Goal: Find specific page/section: Find specific page/section

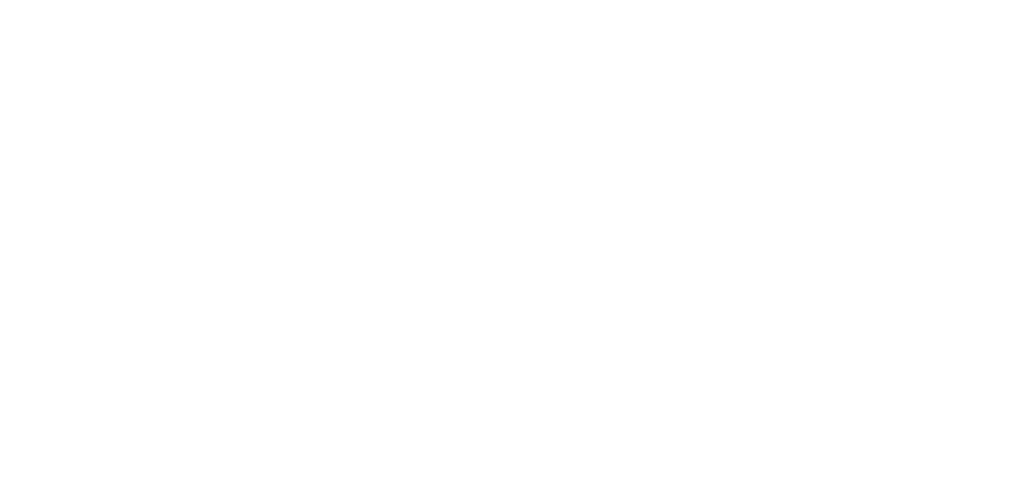
click at [382, 76] on body at bounding box center [510, 242] width 1020 height 485
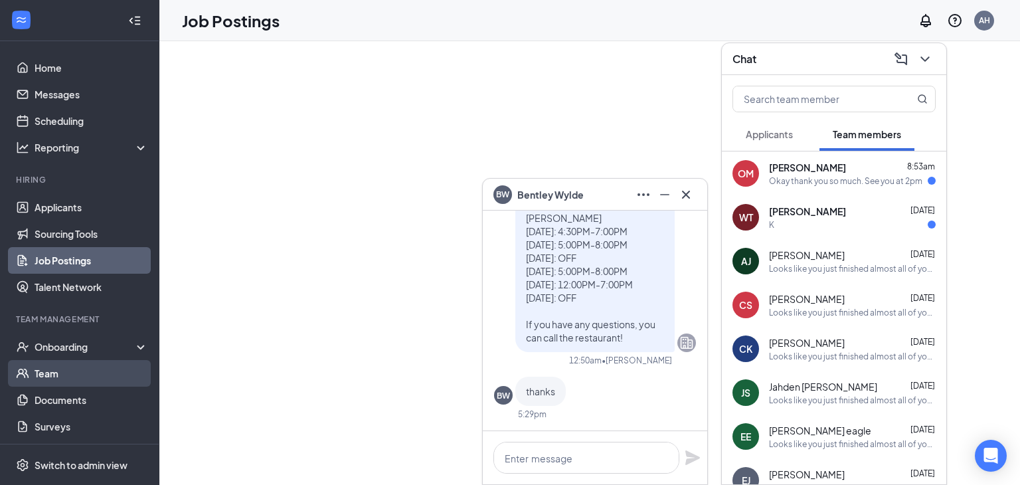
click at [56, 369] on link "Team" at bounding box center [92, 373] width 114 height 27
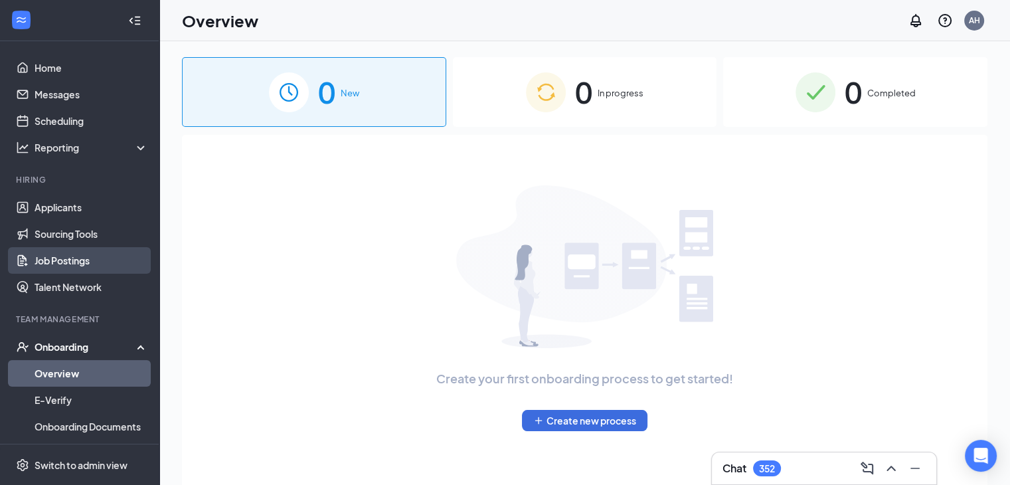
click at [106, 257] on link "Job Postings" at bounding box center [92, 260] width 114 height 27
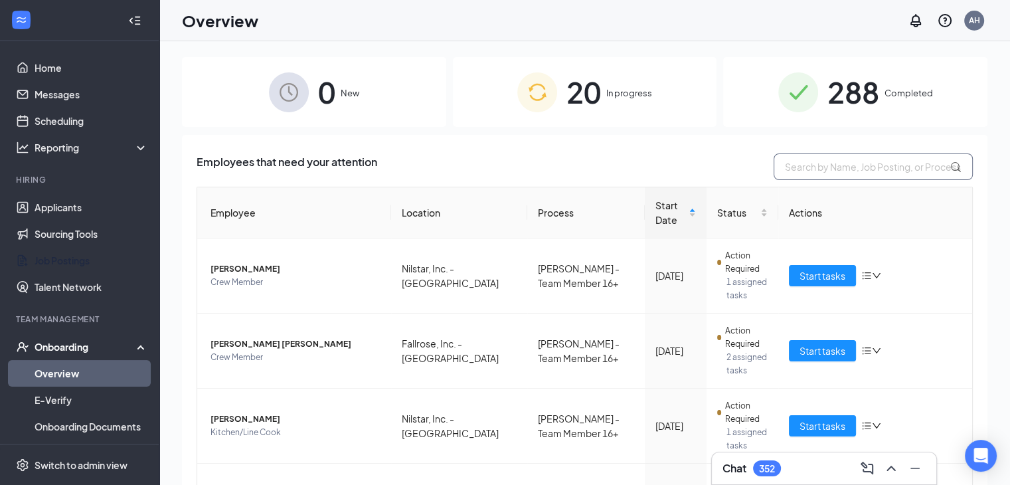
click at [801, 163] on input "text" at bounding box center [872, 166] width 199 height 27
